Goal: Information Seeking & Learning: Learn about a topic

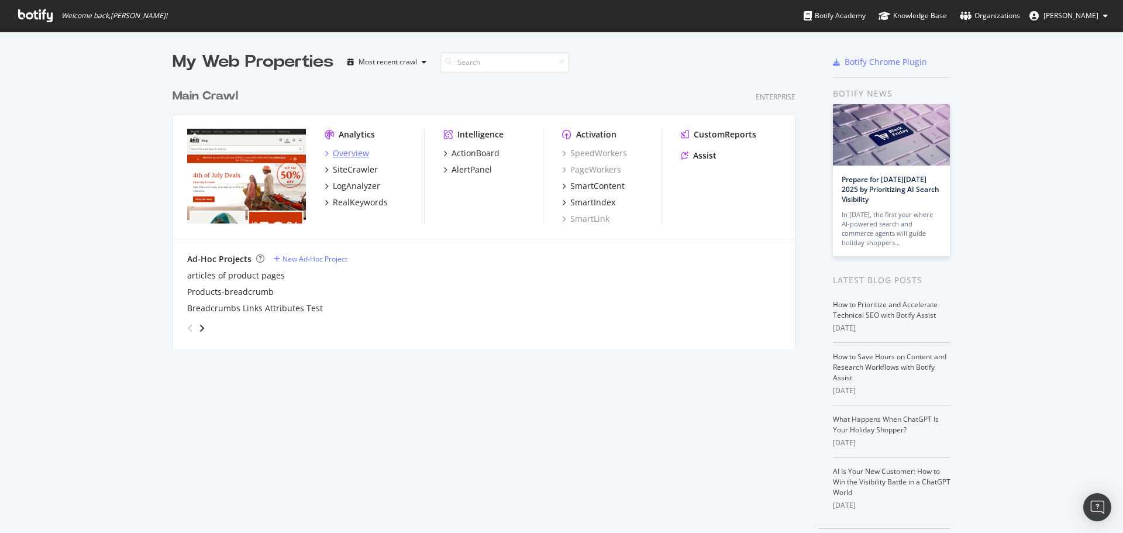
drag, startPoint x: 0, startPoint y: 0, endPoint x: 356, endPoint y: 156, distance: 388.8
click at [356, 156] on div "Overview" at bounding box center [351, 153] width 36 height 12
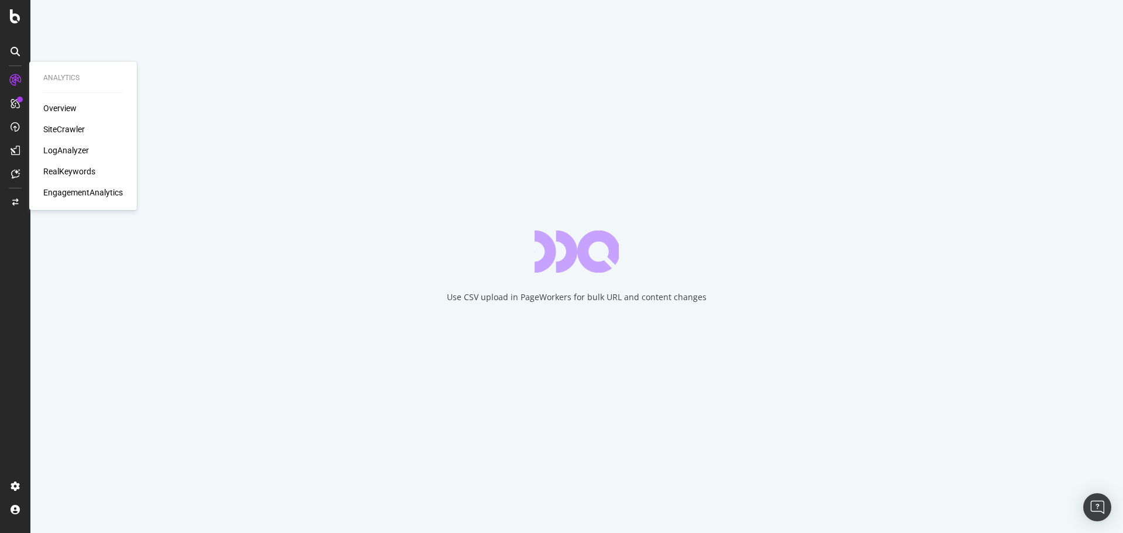
click at [66, 109] on div "Overview" at bounding box center [59, 108] width 33 height 12
click at [60, 126] on div "SiteCrawler" at bounding box center [64, 129] width 42 height 12
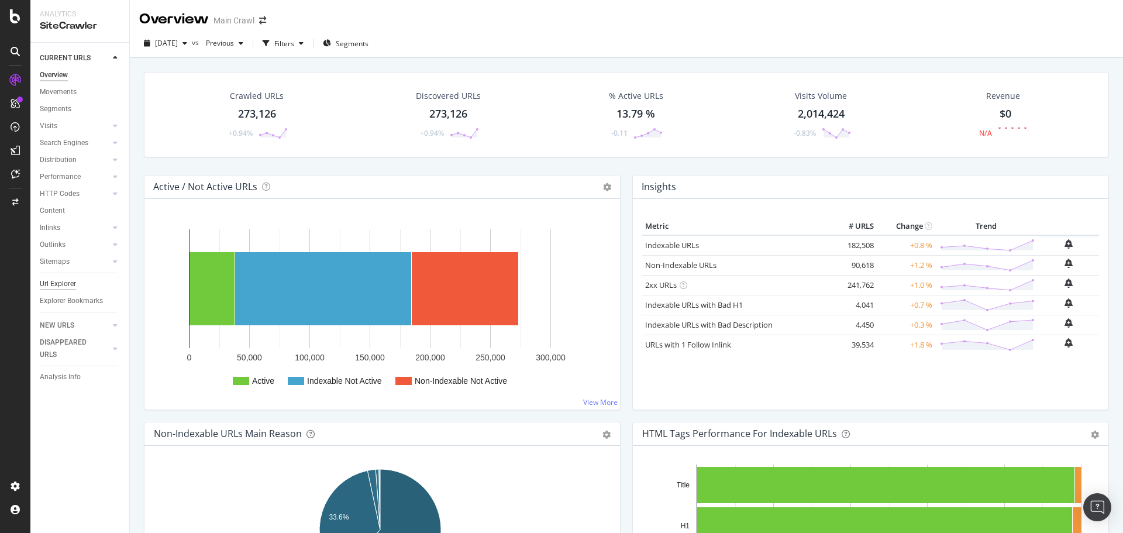
click at [58, 286] on div "Url Explorer" at bounding box center [58, 284] width 36 height 12
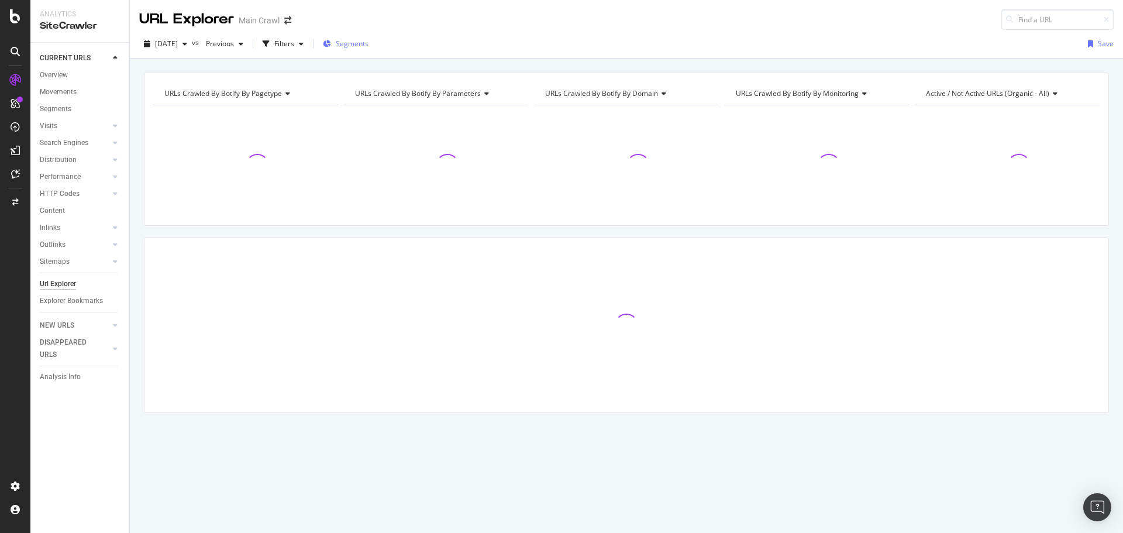
click at [369, 46] on span "Segments" at bounding box center [352, 44] width 33 height 10
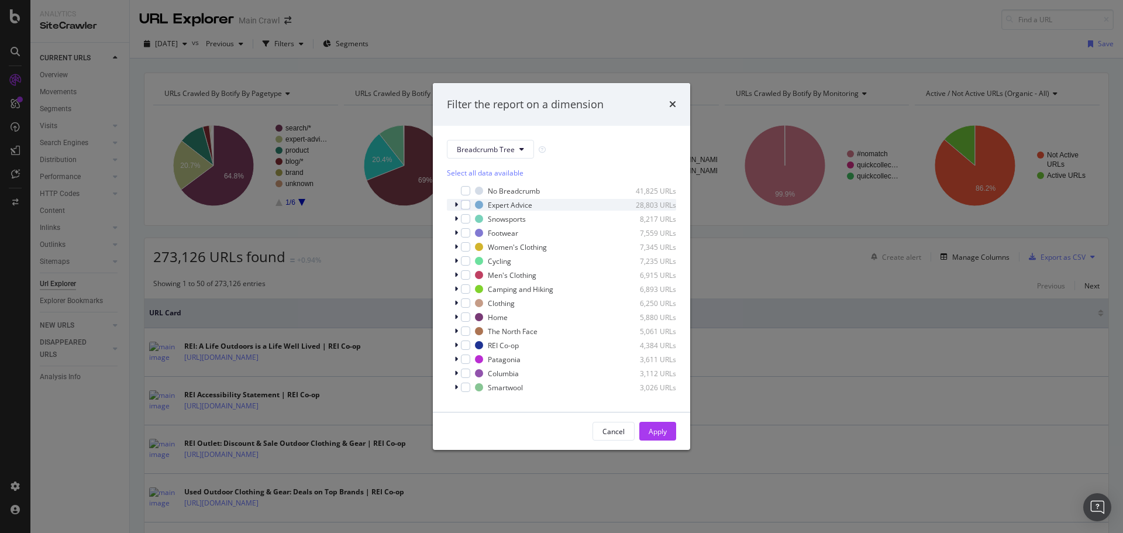
click at [456, 206] on icon "modal" at bounding box center [457, 204] width 4 height 7
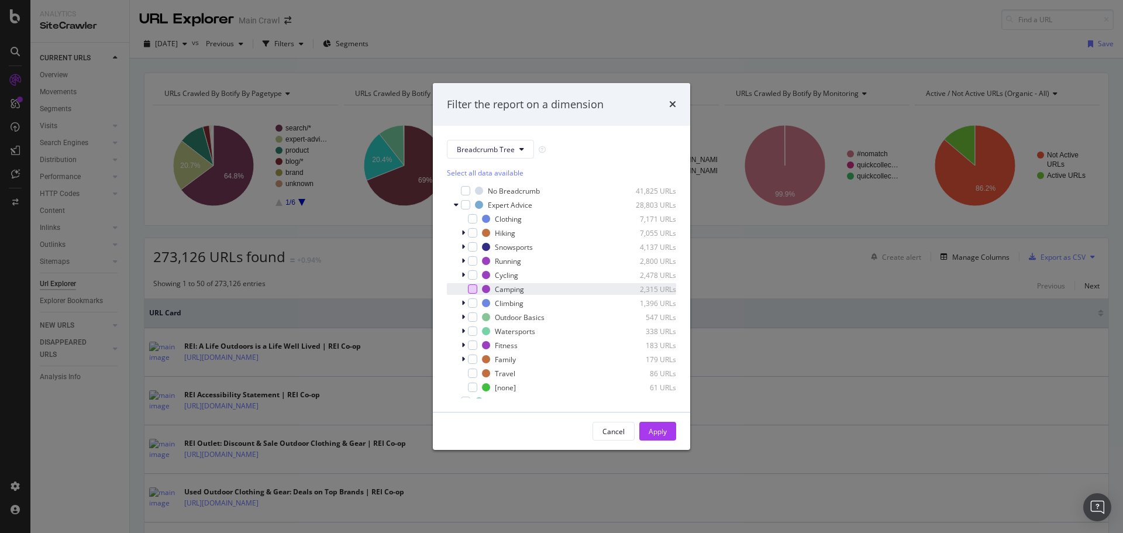
click at [471, 290] on div "modal" at bounding box center [472, 288] width 9 height 9
click at [474, 235] on div "modal" at bounding box center [472, 232] width 9 height 9
click at [667, 430] on button "Apply" at bounding box center [657, 431] width 37 height 19
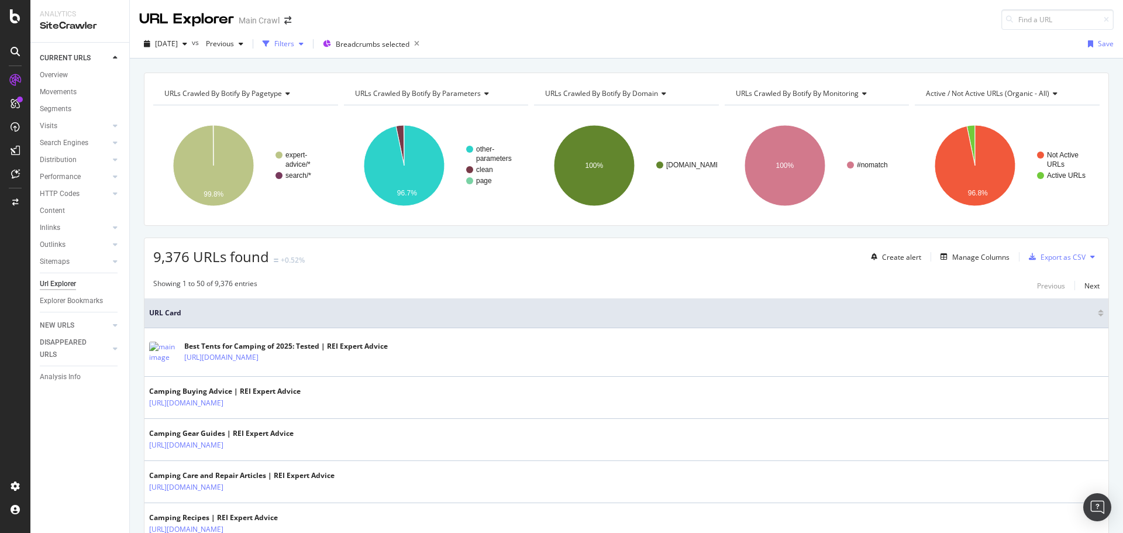
click at [294, 49] on div "Filters" at bounding box center [284, 44] width 20 height 10
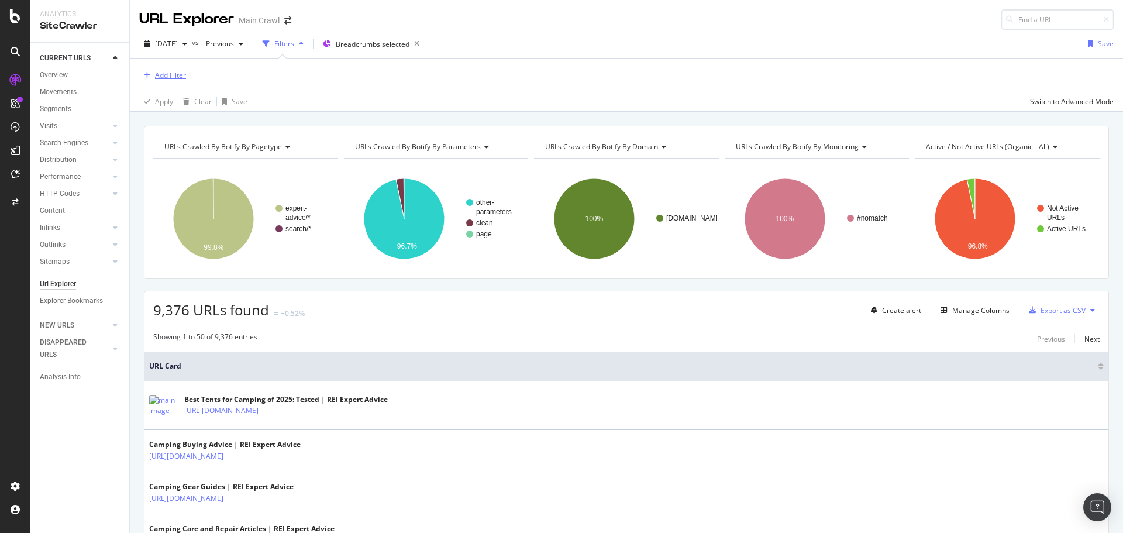
click at [179, 74] on div "Add Filter" at bounding box center [170, 75] width 31 height 10
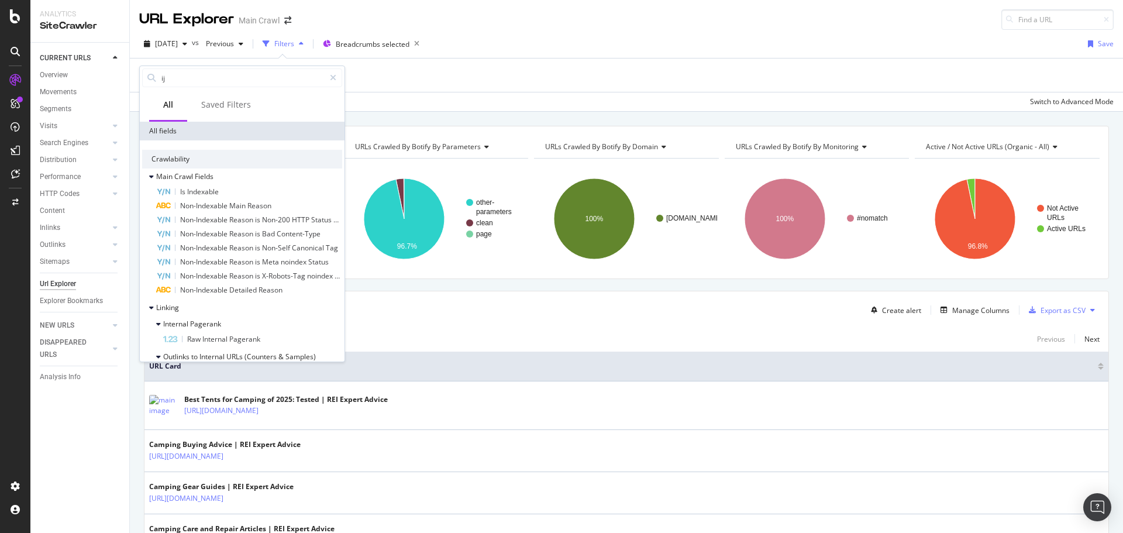
type input "i"
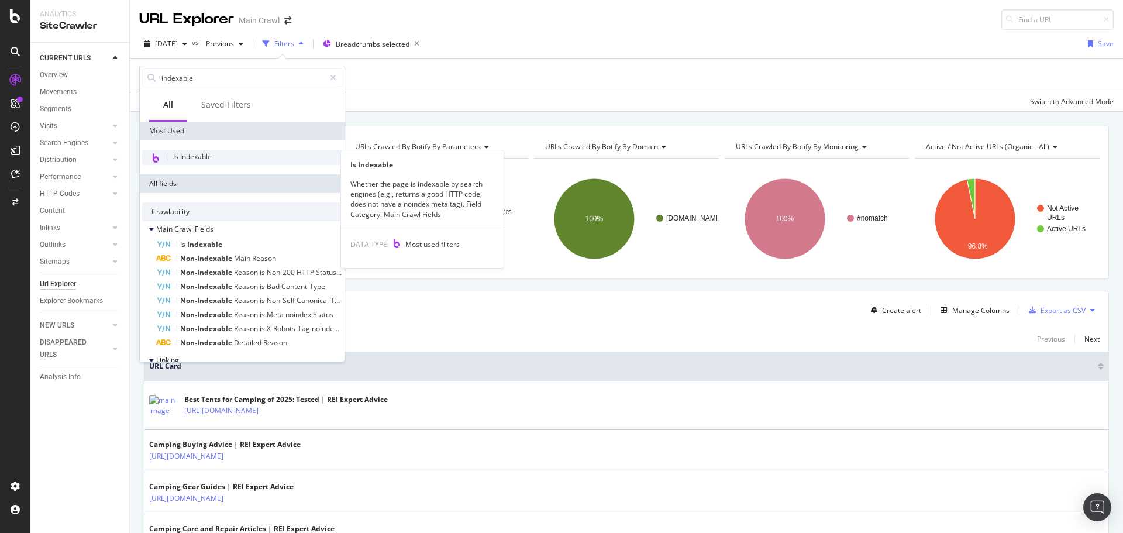
type input "indexable"
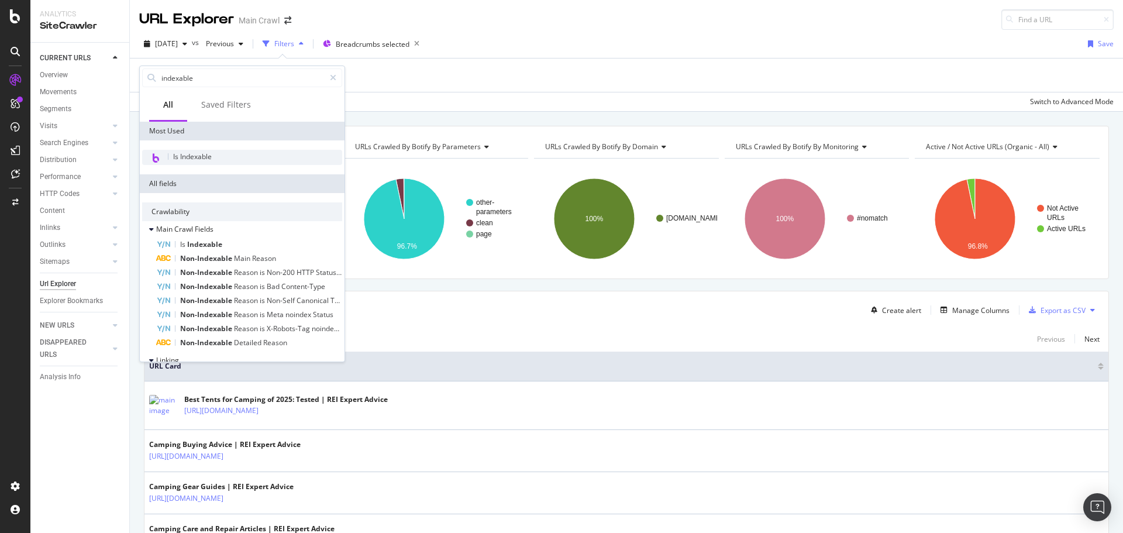
click at [219, 154] on div "Is Indexable" at bounding box center [242, 157] width 200 height 15
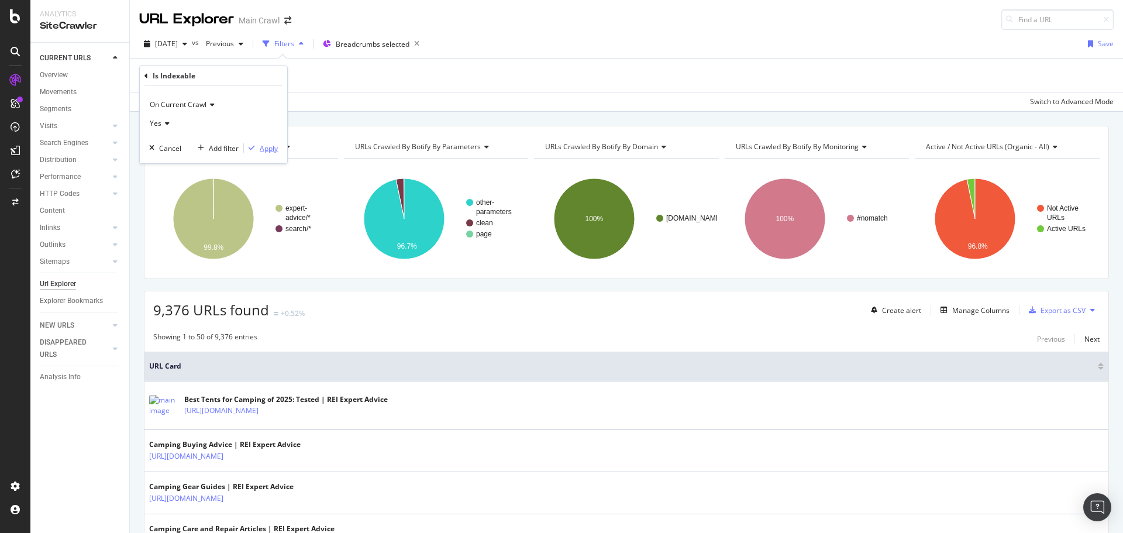
click at [264, 150] on div "Apply" at bounding box center [269, 148] width 18 height 10
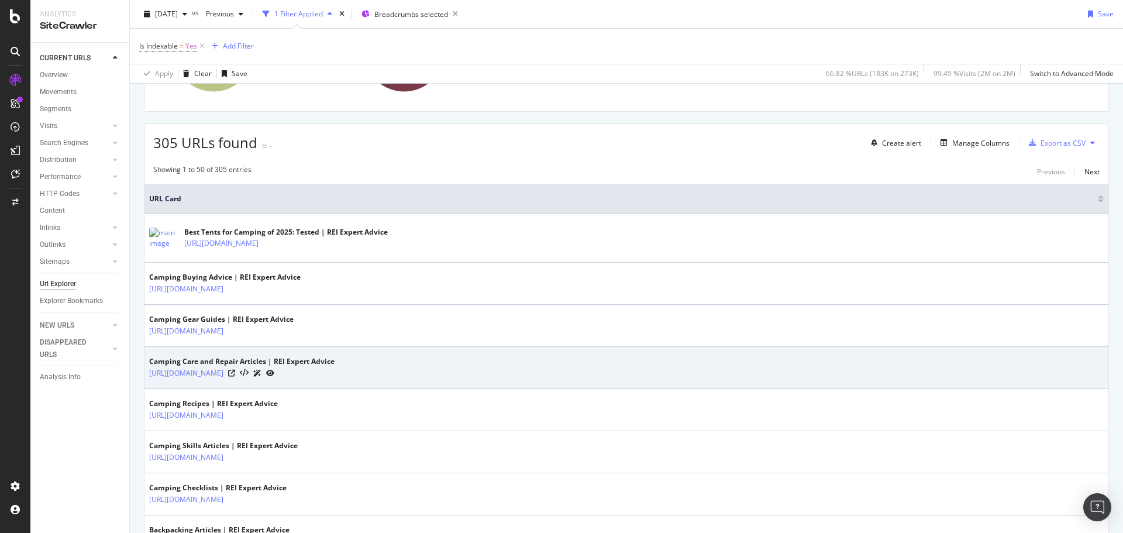
scroll to position [175, 0]
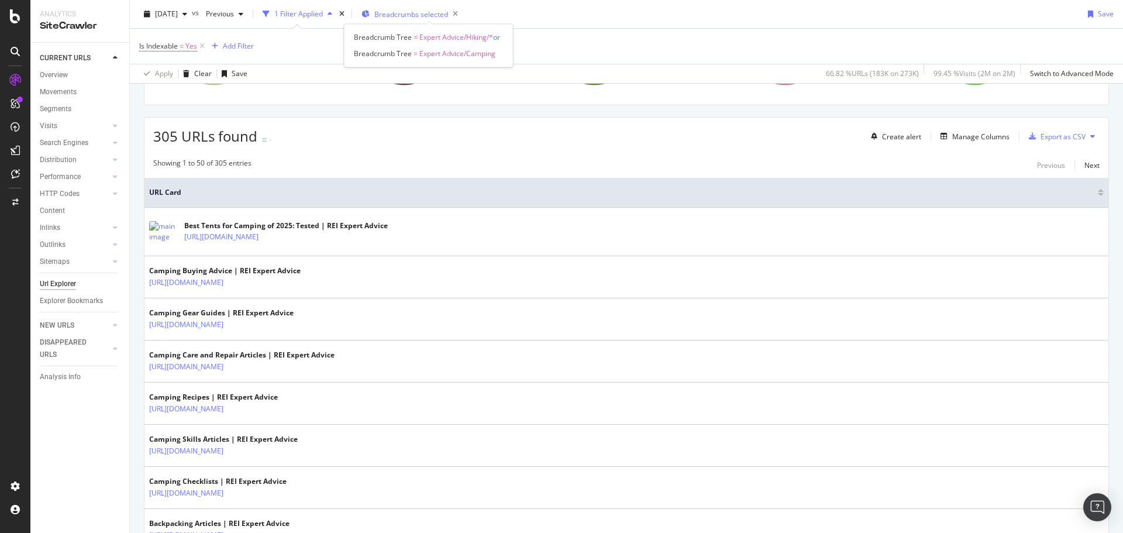
click at [448, 14] on span "Breadcrumbs selected" at bounding box center [411, 14] width 74 height 10
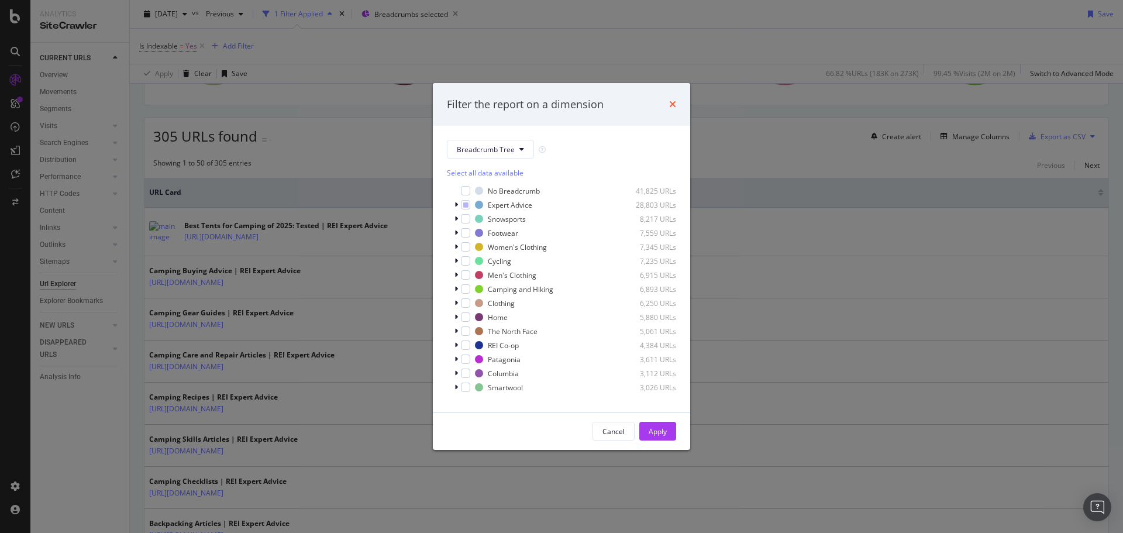
click at [672, 108] on icon "times" at bounding box center [672, 103] width 7 height 9
